Goal: Information Seeking & Learning: Check status

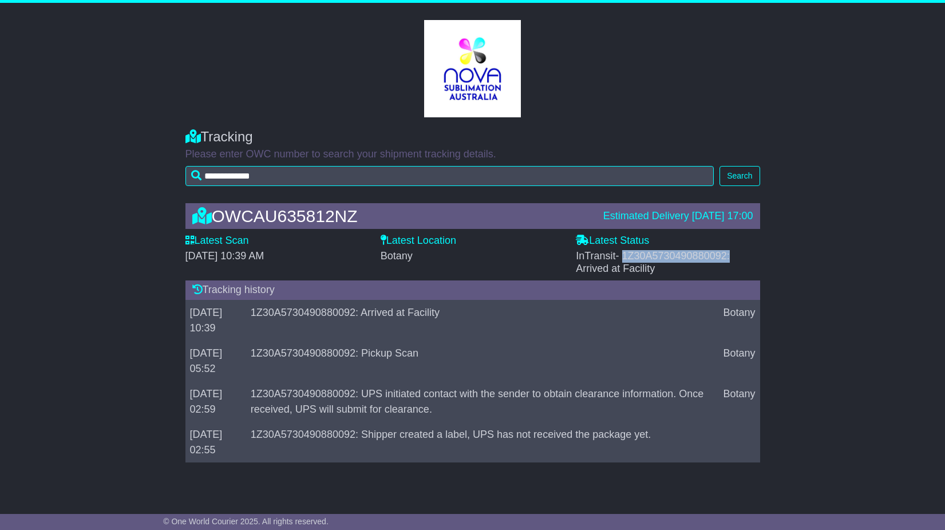
drag, startPoint x: 747, startPoint y: 258, endPoint x: 624, endPoint y: 254, distance: 123.1
click at [624, 254] on div "InTransit - 1Z30A5730490880092: Arrived at Facility" at bounding box center [668, 262] width 184 height 25
drag, startPoint x: 366, startPoint y: 350, endPoint x: 267, endPoint y: 353, distance: 99.0
click at [267, 353] on td "1Z30A5730490880092: Pickup Scan" at bounding box center [482, 360] width 473 height 41
drag, startPoint x: 267, startPoint y: 353, endPoint x: 300, endPoint y: 351, distance: 33.3
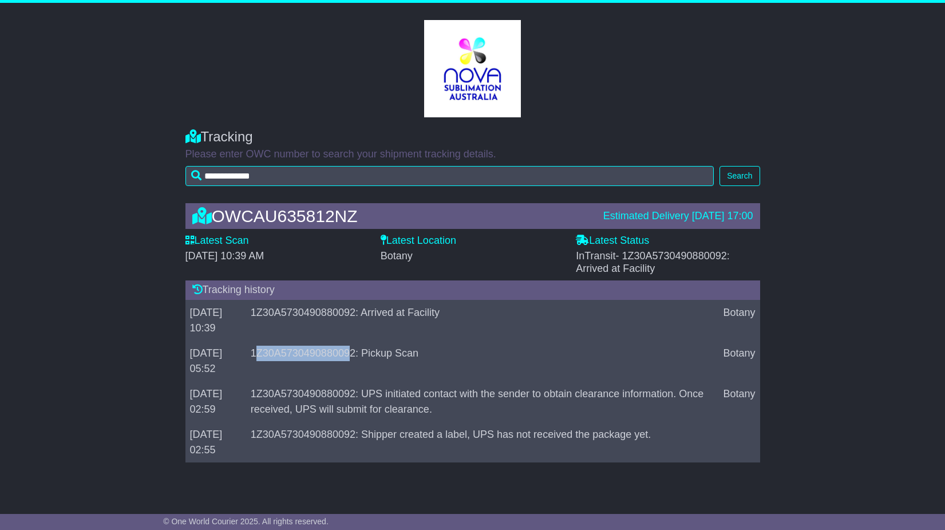
click at [300, 351] on td "1Z30A5730490880092: Pickup Scan" at bounding box center [482, 360] width 473 height 41
click at [398, 325] on td "1Z30A5730490880092: Arrived at Facility" at bounding box center [482, 320] width 473 height 41
drag, startPoint x: 367, startPoint y: 315, endPoint x: 266, endPoint y: 316, distance: 101.3
click at [266, 316] on td "1Z30A5730490880092: Arrived at Facility" at bounding box center [482, 320] width 473 height 41
drag, startPoint x: 266, startPoint y: 316, endPoint x: 276, endPoint y: 310, distance: 12.1
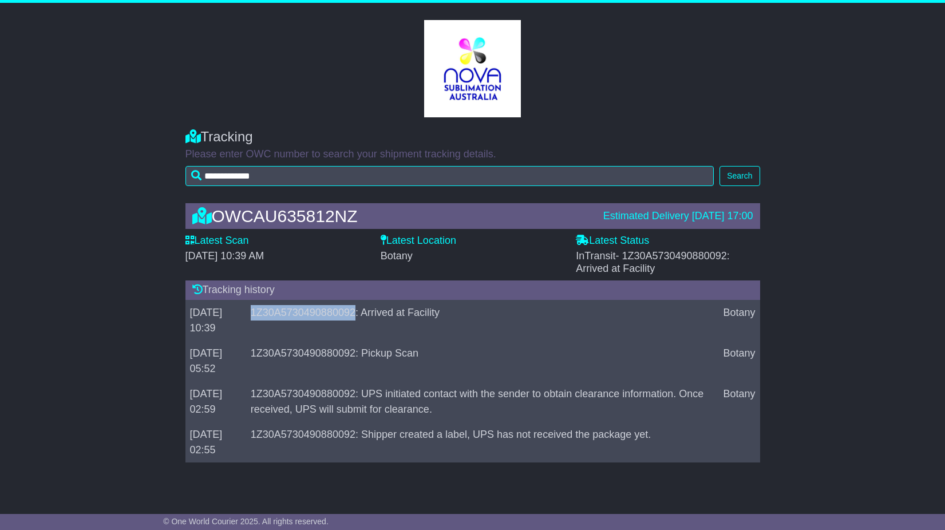
copy td "1Z30A5730490880092"
drag, startPoint x: 372, startPoint y: 356, endPoint x: 350, endPoint y: 381, distance: 32.8
